Goal: Entertainment & Leisure: Consume media (video, audio)

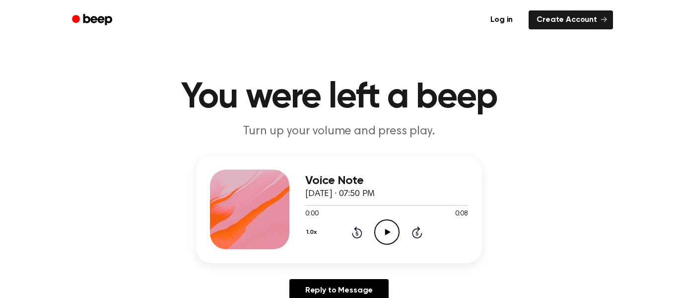
click at [380, 238] on icon "Play Audio" at bounding box center [387, 231] width 25 height 25
click at [383, 231] on icon "Play Audio" at bounding box center [387, 231] width 25 height 25
click at [384, 230] on icon "Play Audio" at bounding box center [387, 231] width 25 height 25
click at [382, 238] on icon "Play Audio" at bounding box center [387, 231] width 25 height 25
click at [387, 227] on icon "Play Audio" at bounding box center [387, 231] width 25 height 25
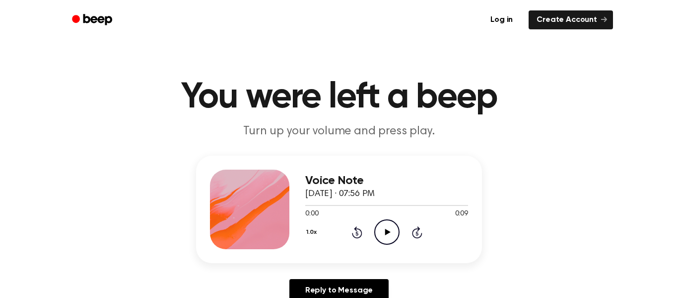
click at [388, 227] on icon "Play Audio" at bounding box center [387, 231] width 25 height 25
click at [388, 227] on icon "Pause Audio" at bounding box center [387, 231] width 25 height 25
click at [388, 229] on icon "Play Audio" at bounding box center [387, 231] width 25 height 25
click at [387, 232] on icon at bounding box center [387, 231] width 5 height 6
click at [384, 222] on icon "Play Audio" at bounding box center [387, 231] width 25 height 25
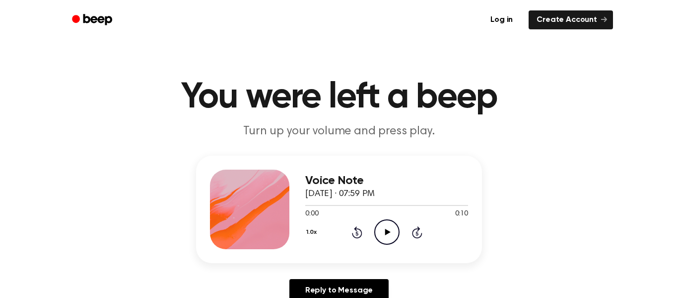
click at [381, 235] on icon "Play Audio" at bounding box center [387, 231] width 25 height 25
click at [377, 224] on circle at bounding box center [387, 232] width 24 height 24
click at [387, 230] on icon at bounding box center [387, 231] width 5 height 6
click at [378, 234] on icon "Play Audio" at bounding box center [387, 231] width 25 height 25
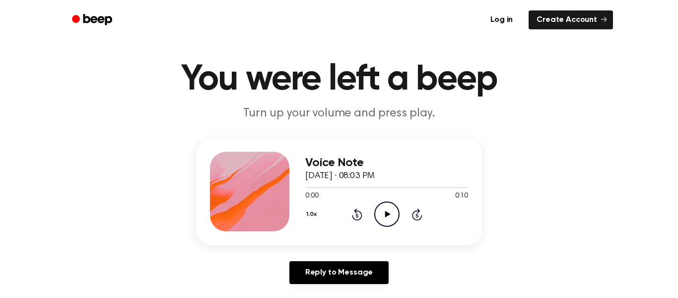
scroll to position [35, 0]
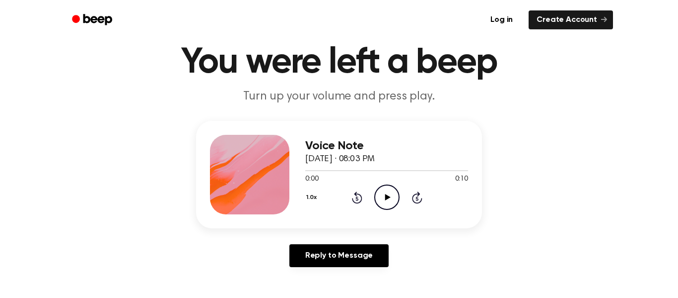
click at [389, 204] on icon "Play Audio" at bounding box center [387, 196] width 25 height 25
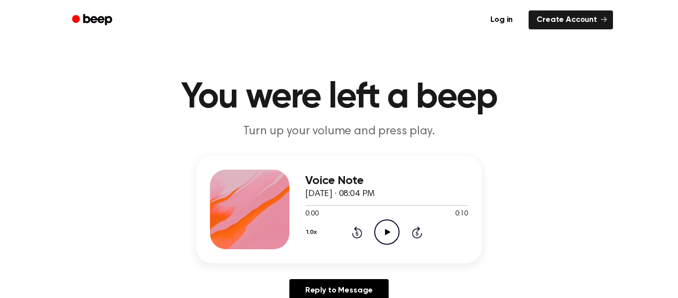
click at [386, 240] on icon "Play Audio" at bounding box center [387, 231] width 25 height 25
click at [383, 234] on icon "Play Audio" at bounding box center [387, 231] width 25 height 25
